Goal: Find specific page/section: Find specific page/section

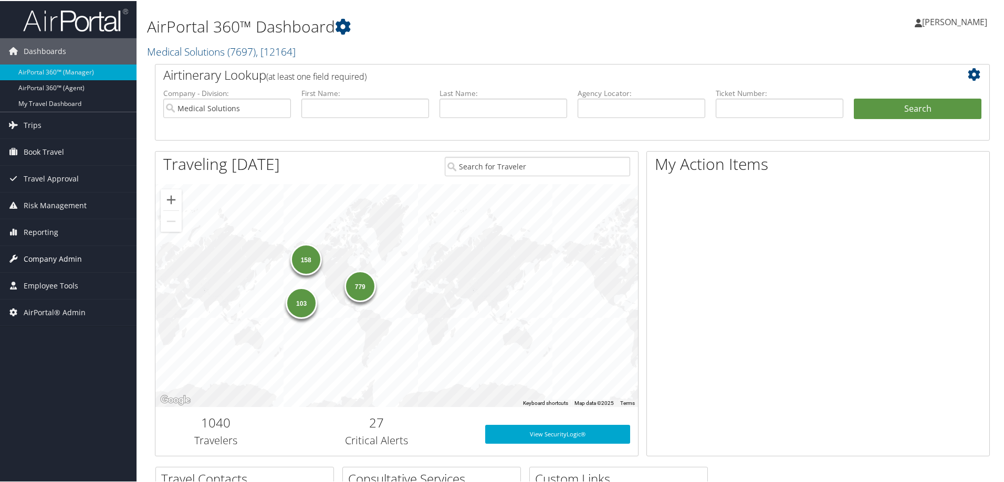
click at [61, 258] on span "Company Admin" at bounding box center [53, 258] width 58 height 26
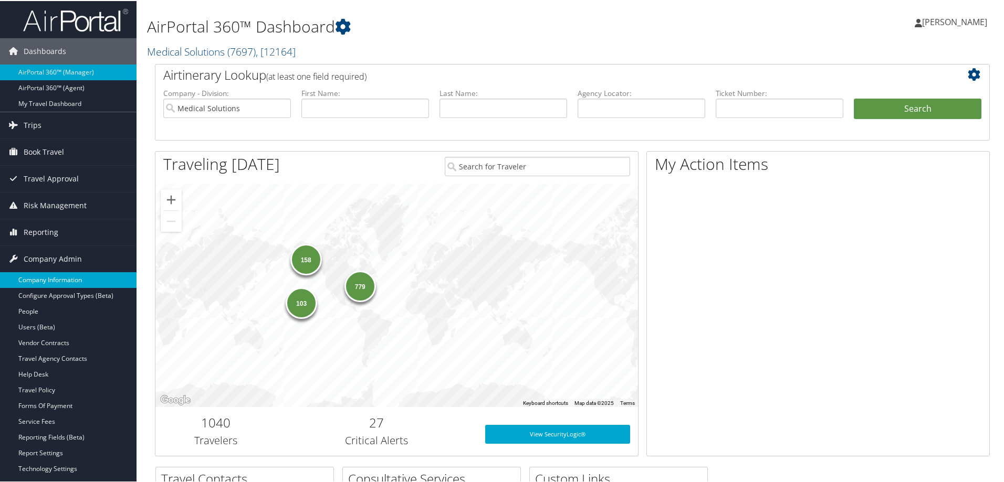
click at [61, 281] on link "Company Information" at bounding box center [68, 279] width 136 height 16
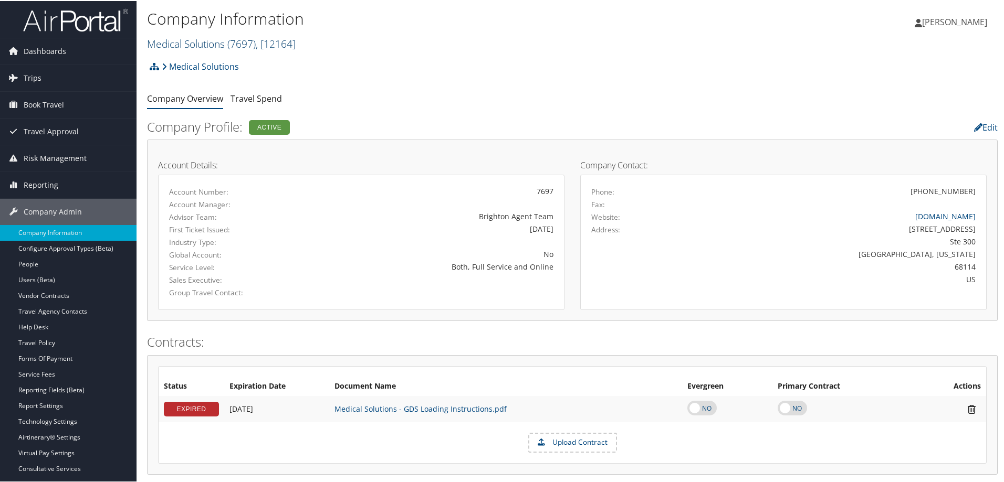
click at [203, 45] on link "Medical Solutions ( 7697 ) , [ 12164 ]" at bounding box center [221, 43] width 149 height 14
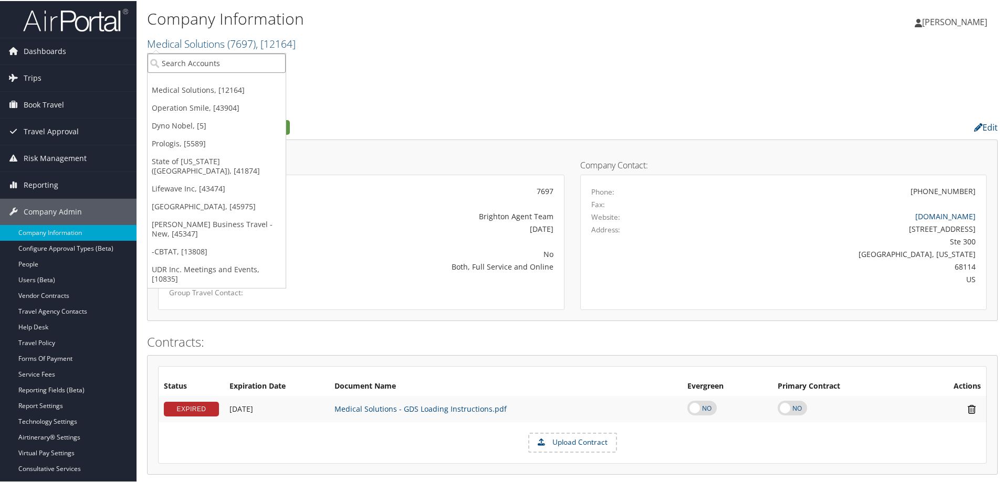
click at [202, 62] on input "search" at bounding box center [217, 61] width 138 height 19
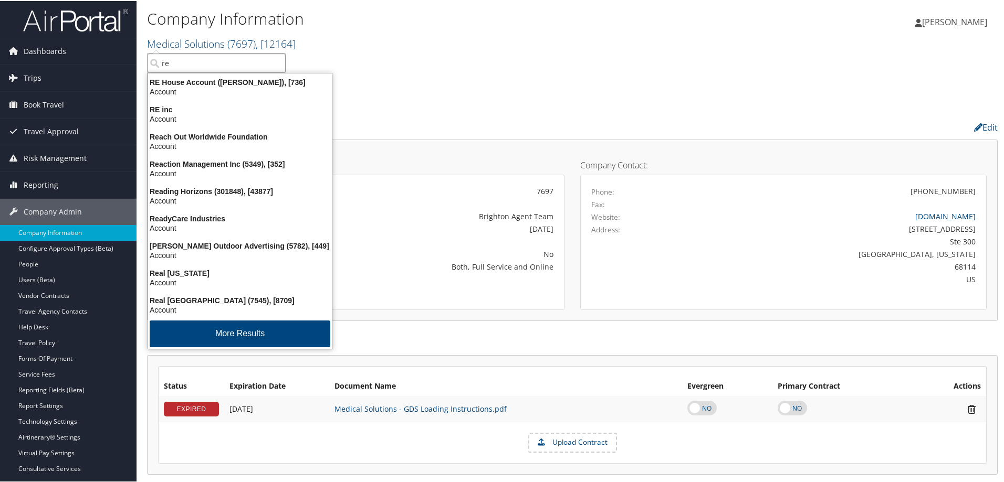
type input "r"
